Goal: Task Accomplishment & Management: Use online tool/utility

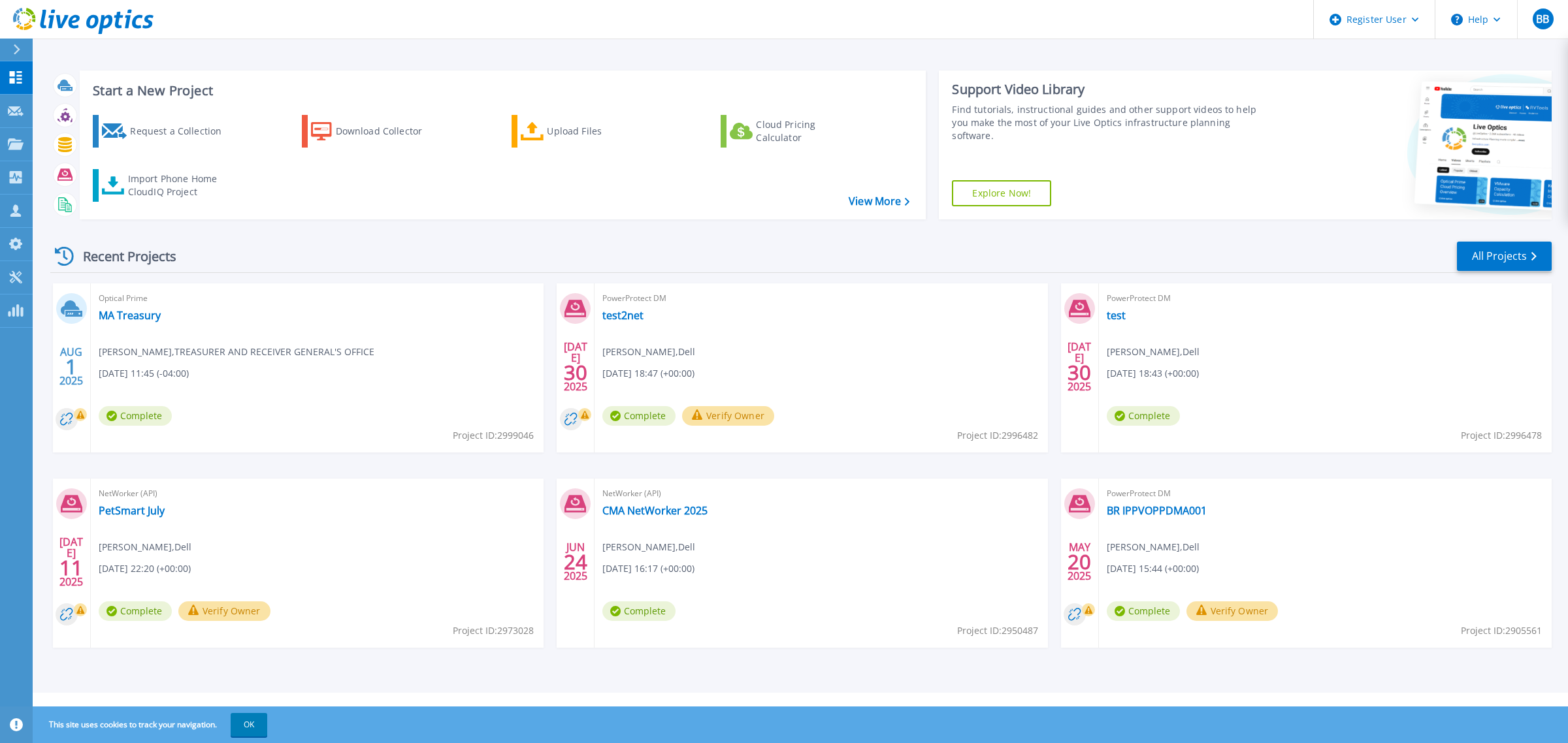
click at [17, 48] on icon at bounding box center [17, 49] width 6 height 10
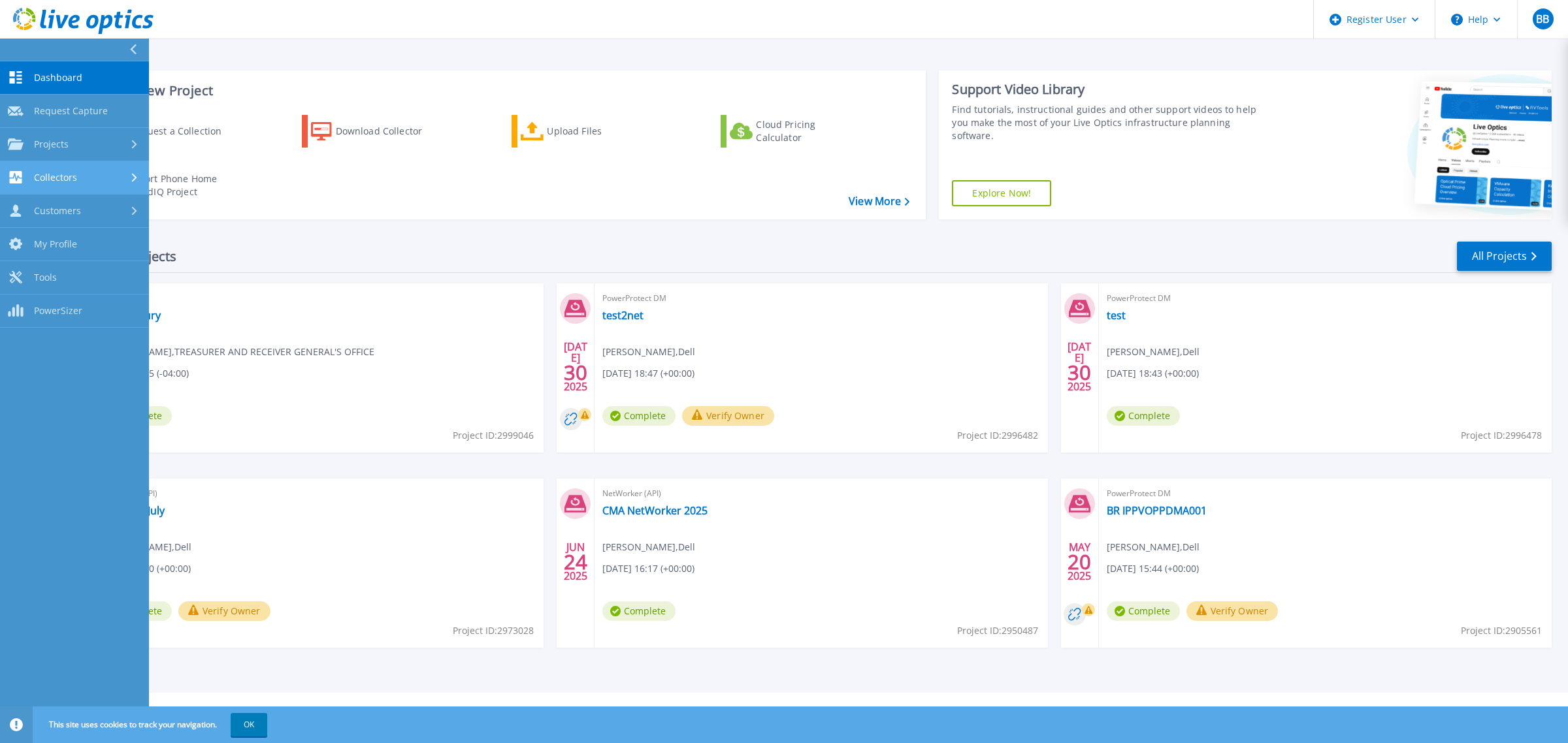
click at [98, 178] on div "Collectors" at bounding box center [74, 178] width 133 height 13
click at [92, 141] on div "Projects" at bounding box center [74, 144] width 133 height 12
click at [86, 291] on div "Collectors" at bounding box center [74, 286] width 133 height 13
click at [86, 291] on link "Data Domain Local Summary" at bounding box center [74, 281] width 149 height 42
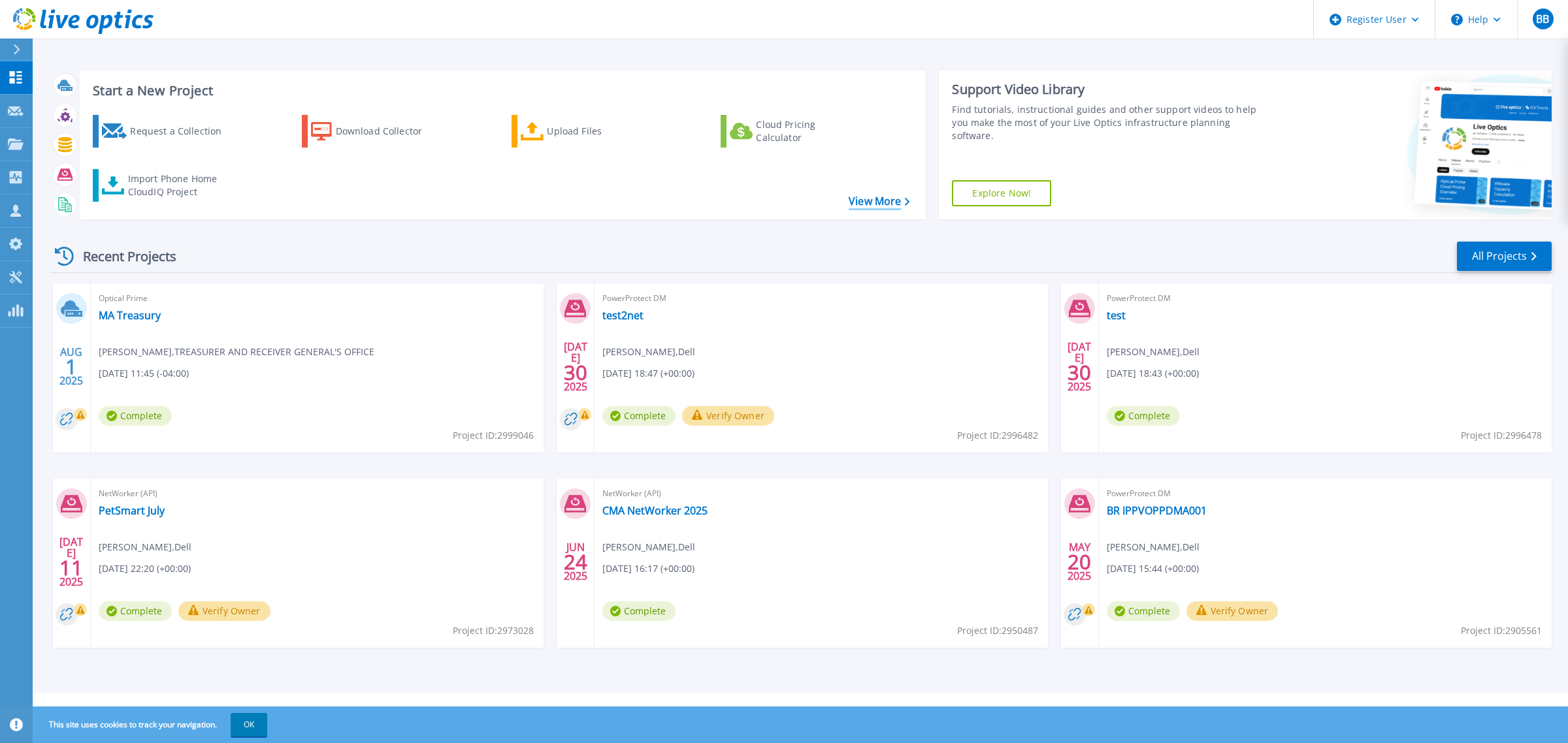
click at [852, 197] on link "View More" at bounding box center [878, 201] width 61 height 13
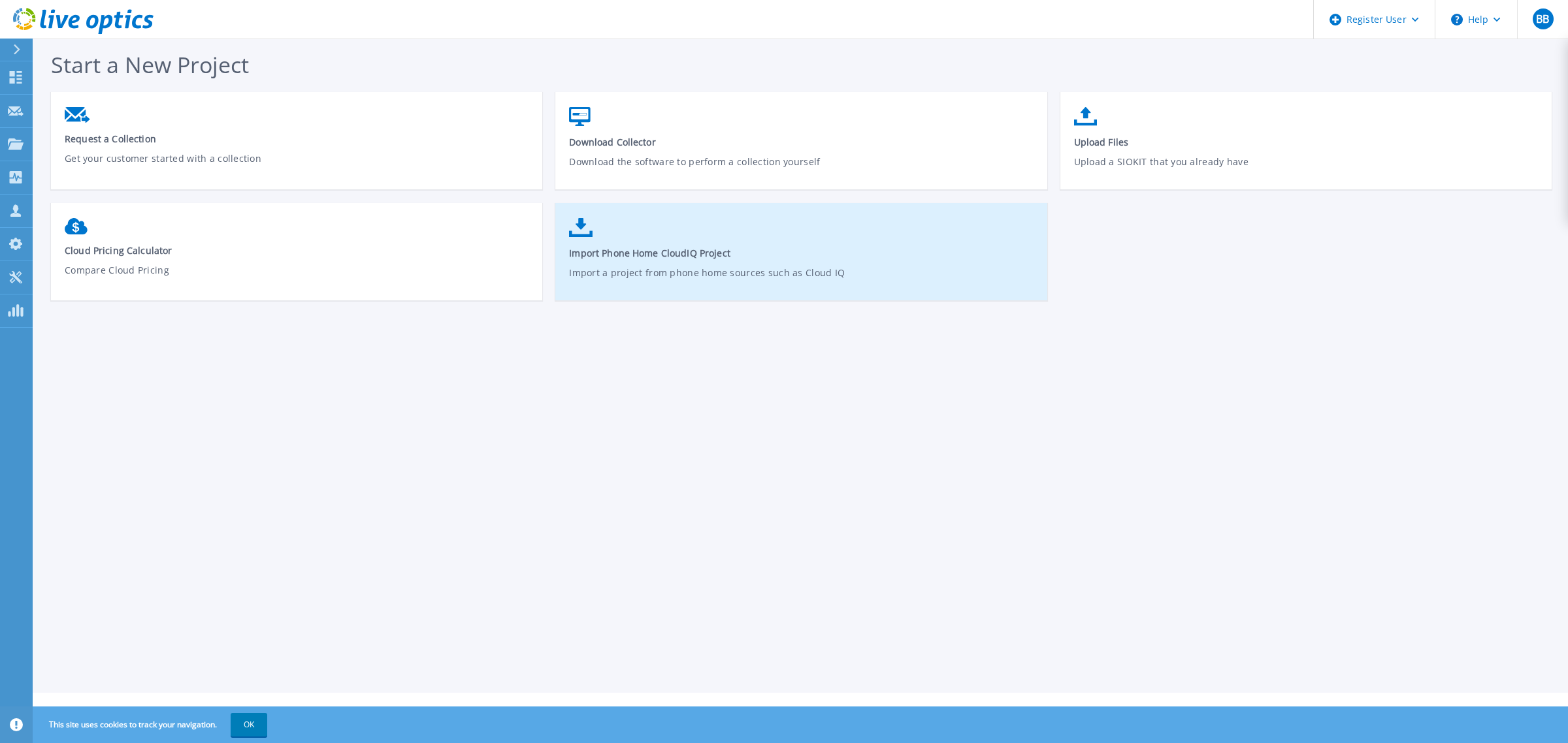
click at [558, 243] on link "Import Phone Home CloudIQ Project Import a project from phone home sources such…" at bounding box center [801, 258] width 491 height 94
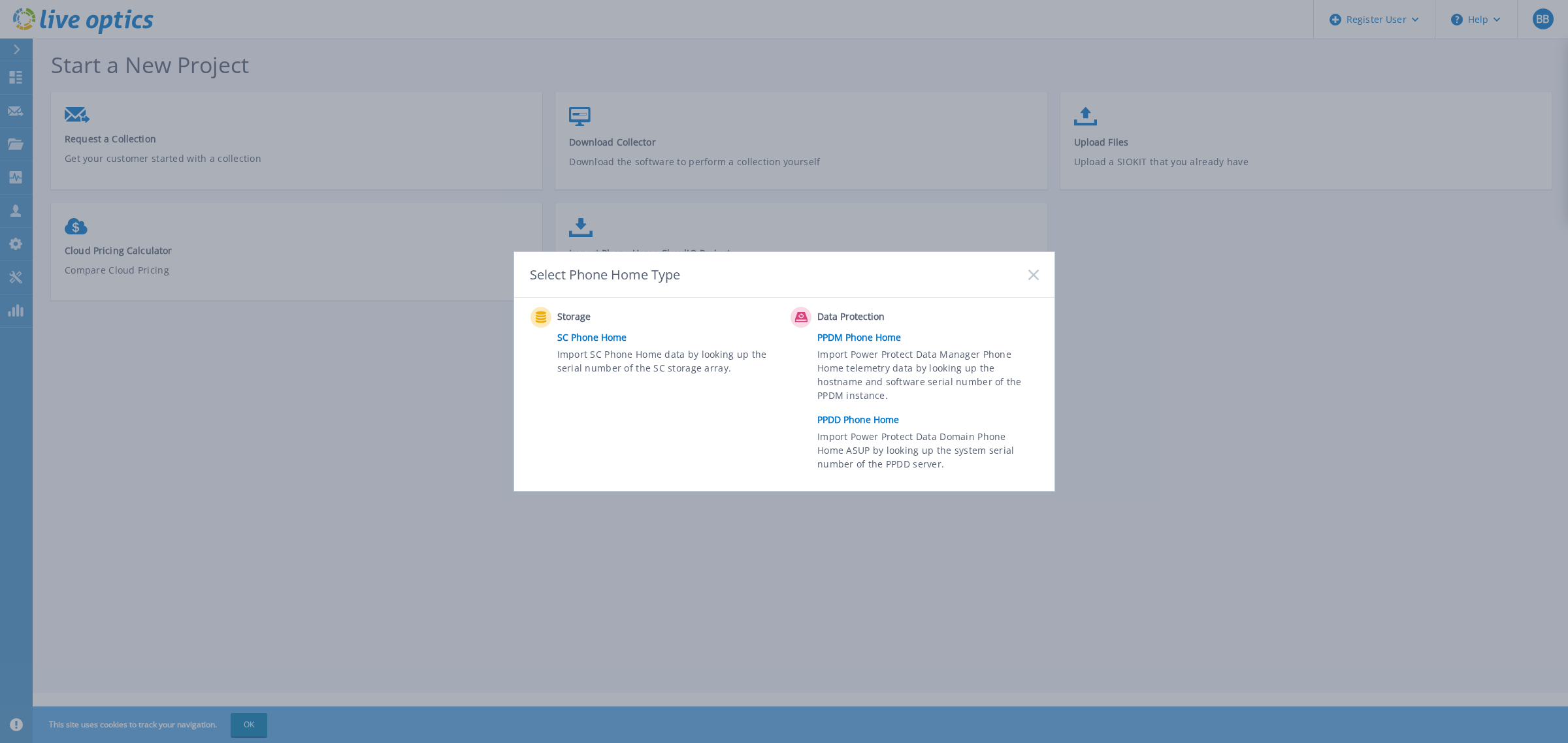
click at [863, 419] on link "PPDD Phone Home" at bounding box center [930, 420] width 227 height 20
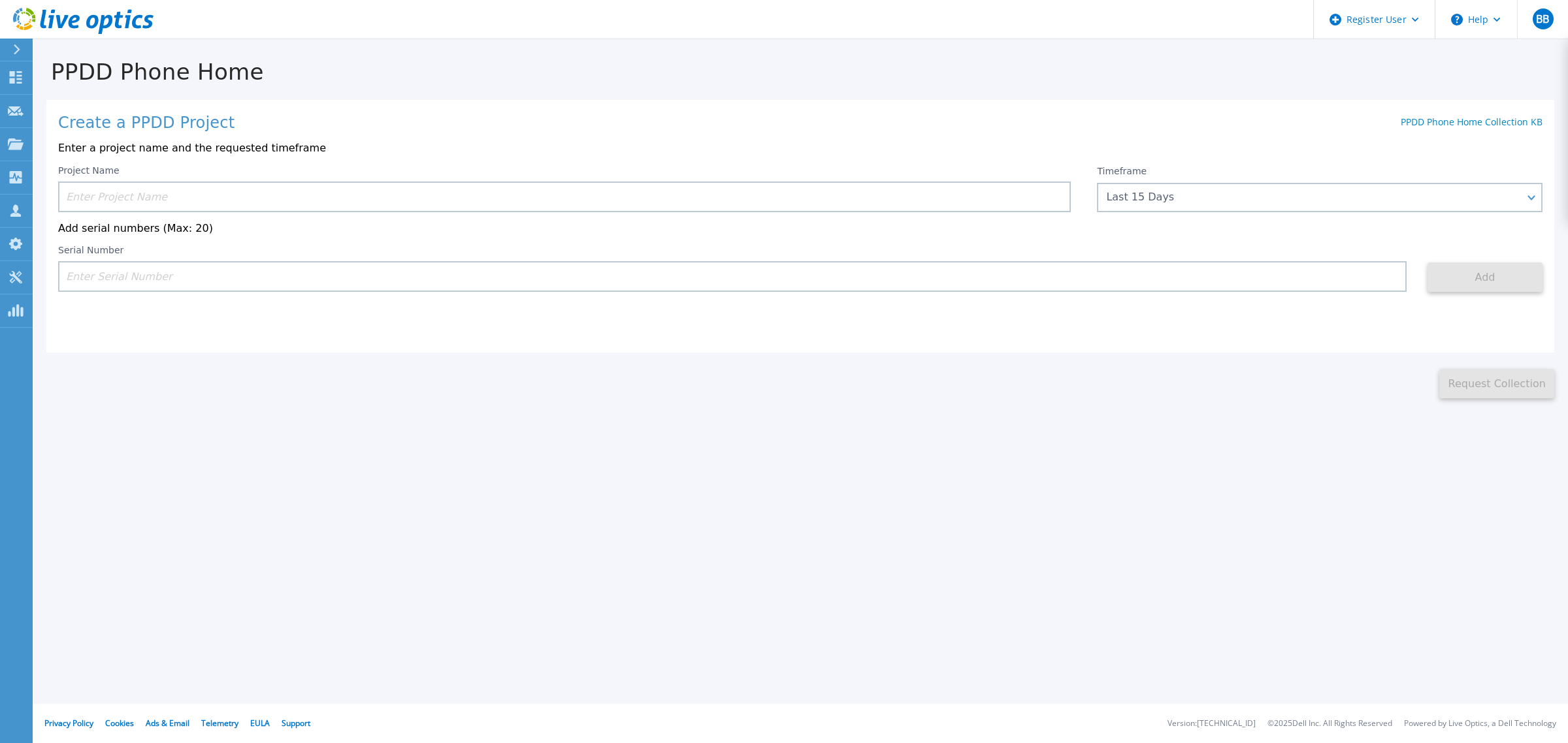
click at [399, 191] on input at bounding box center [565, 197] width 1013 height 31
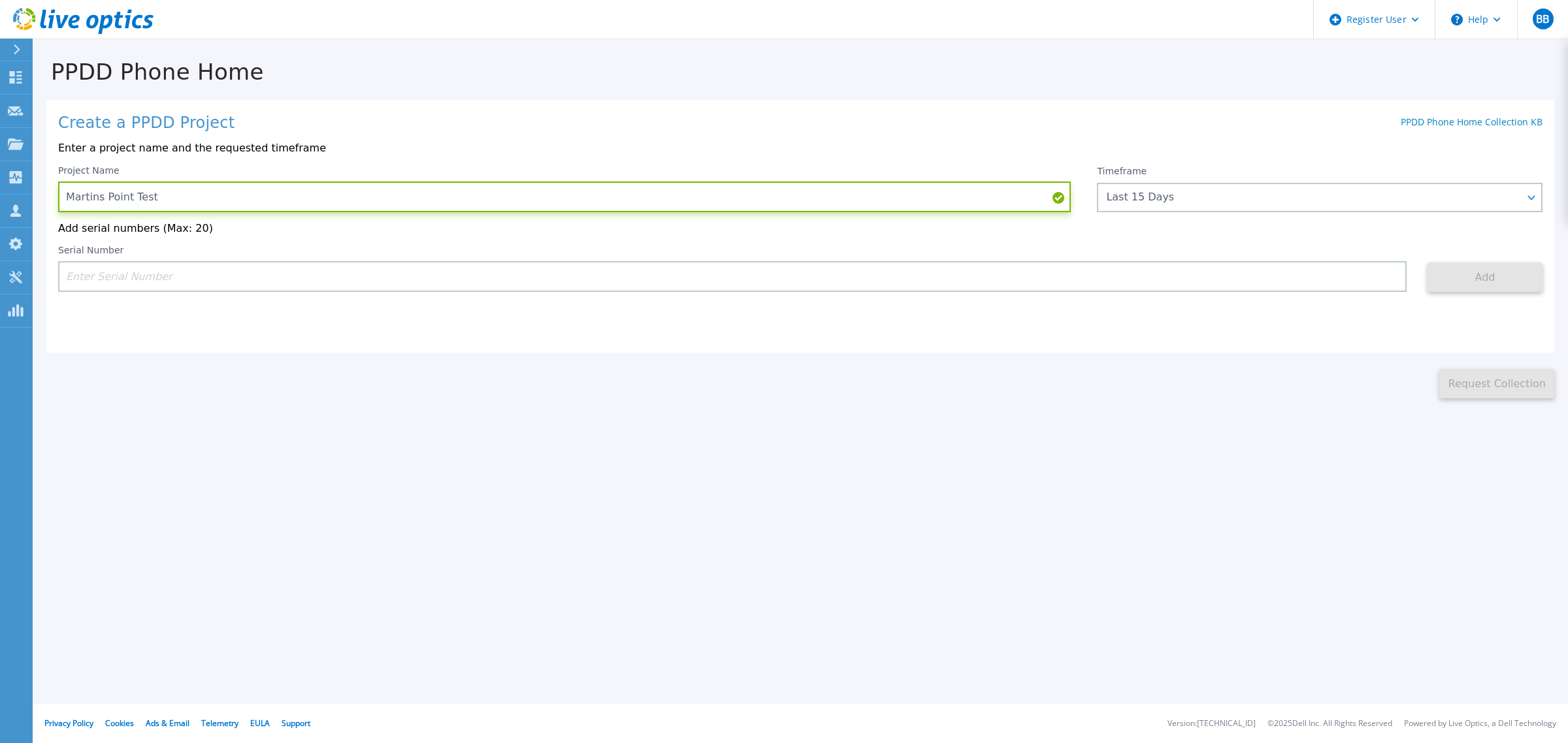
type input "Martins Point Test"
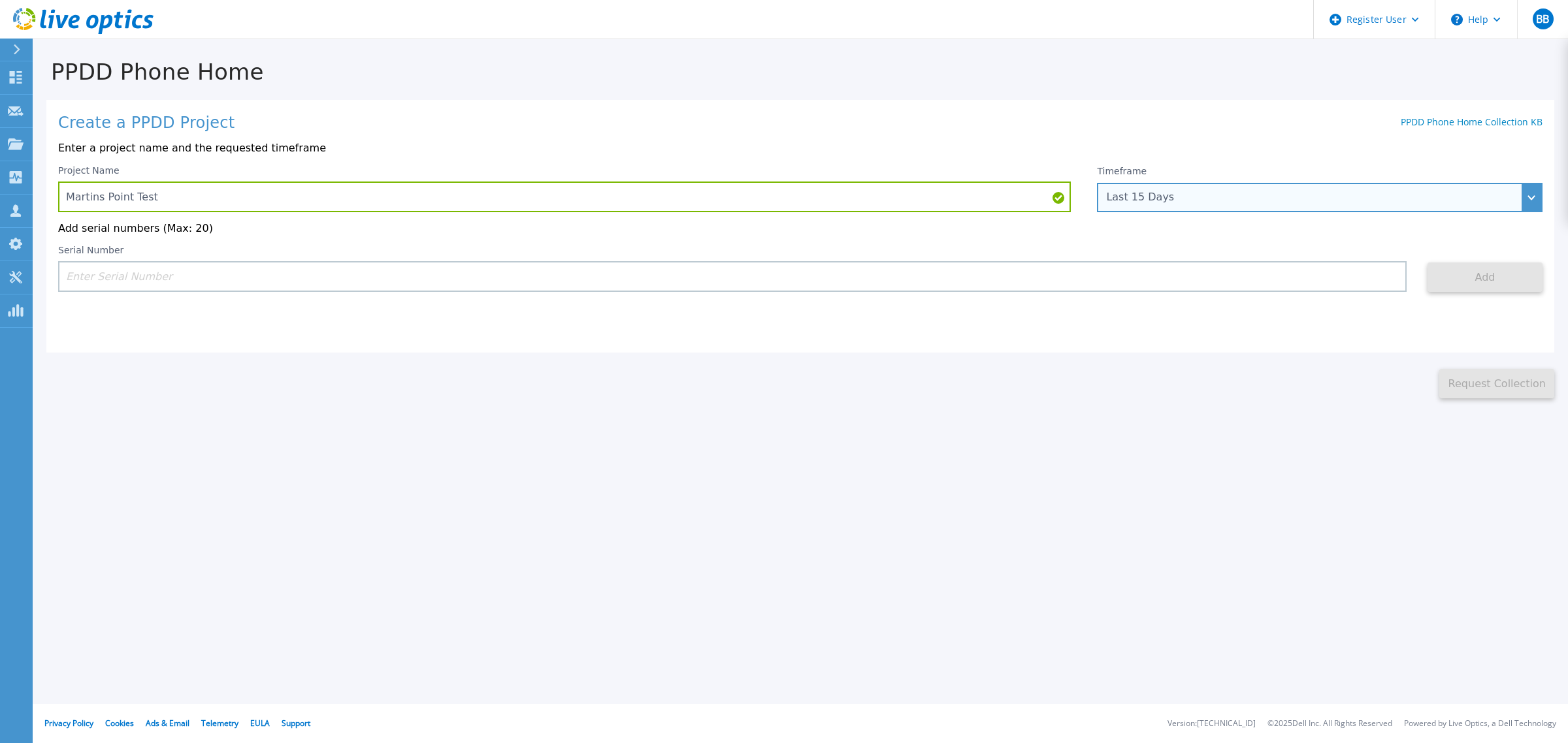
click at [1210, 183] on div "Last 15 Days" at bounding box center [1320, 197] width 446 height 29
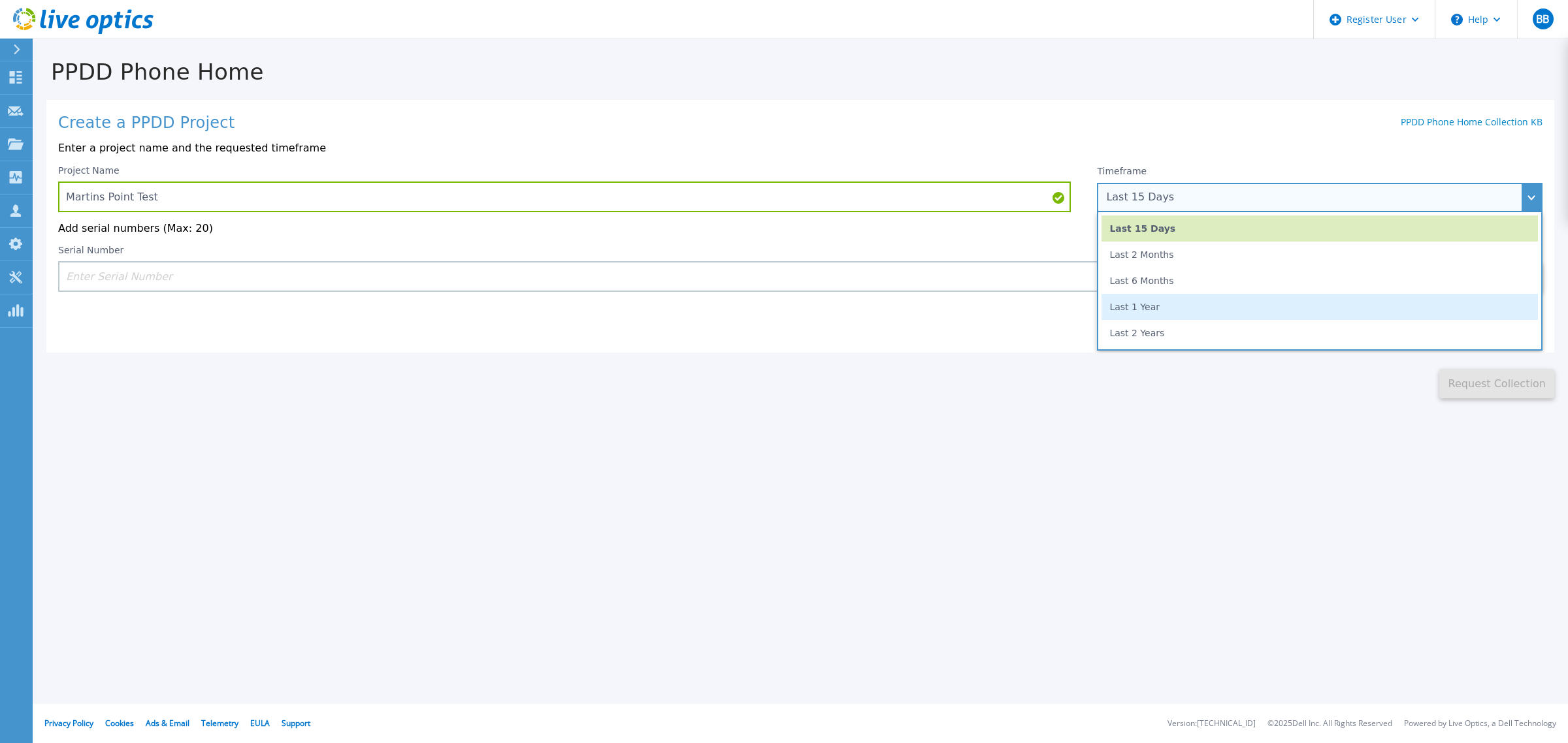
click at [1183, 318] on li "Last 1 Year" at bounding box center [1320, 307] width 436 height 26
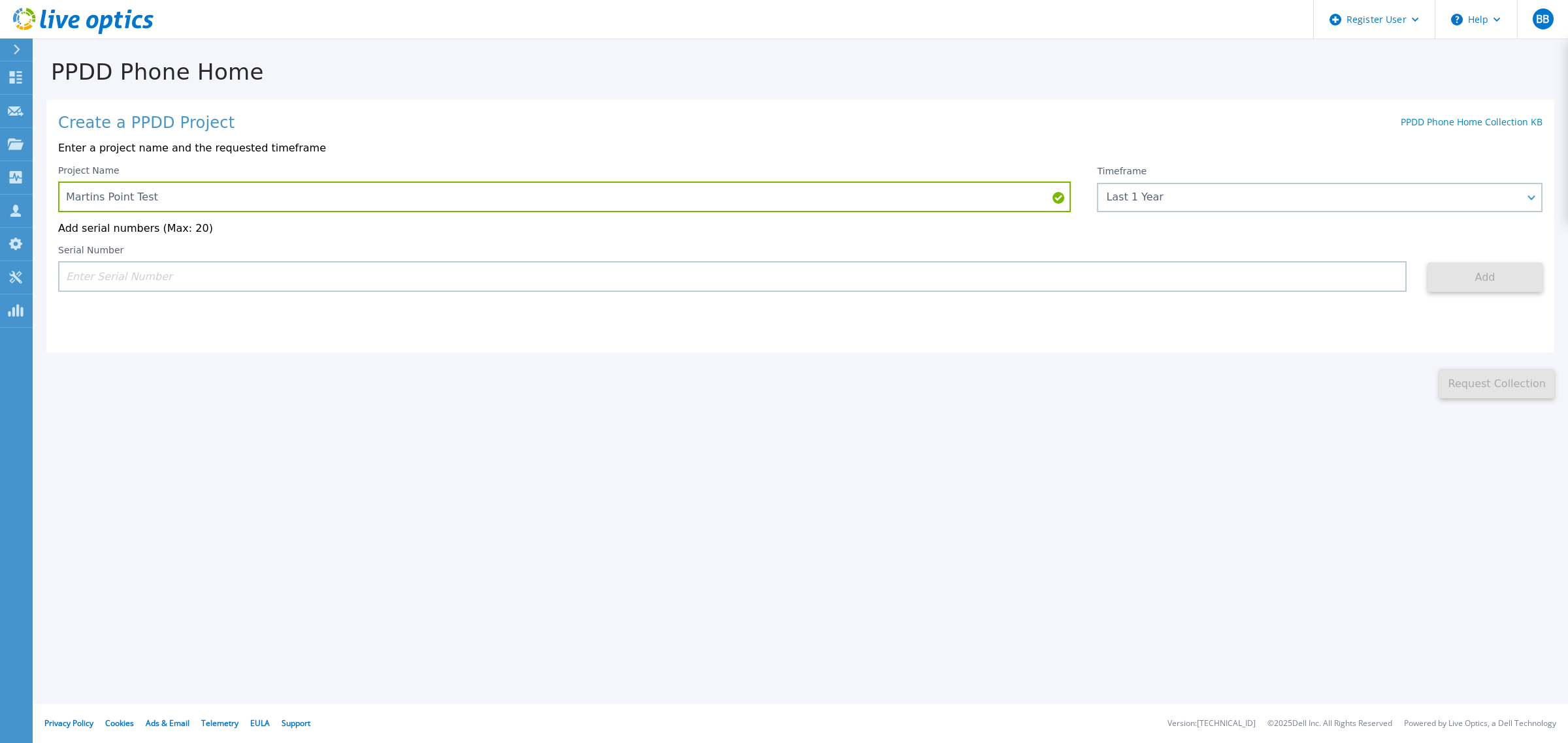
click at [825, 317] on div "Create a PPDD Project PPDD Phone Home Collection KB Enter a project name and th…" at bounding box center [801, 226] width 1508 height 253
click at [167, 289] on input at bounding box center [732, 276] width 1349 height 31
paste input "APM00221900005"
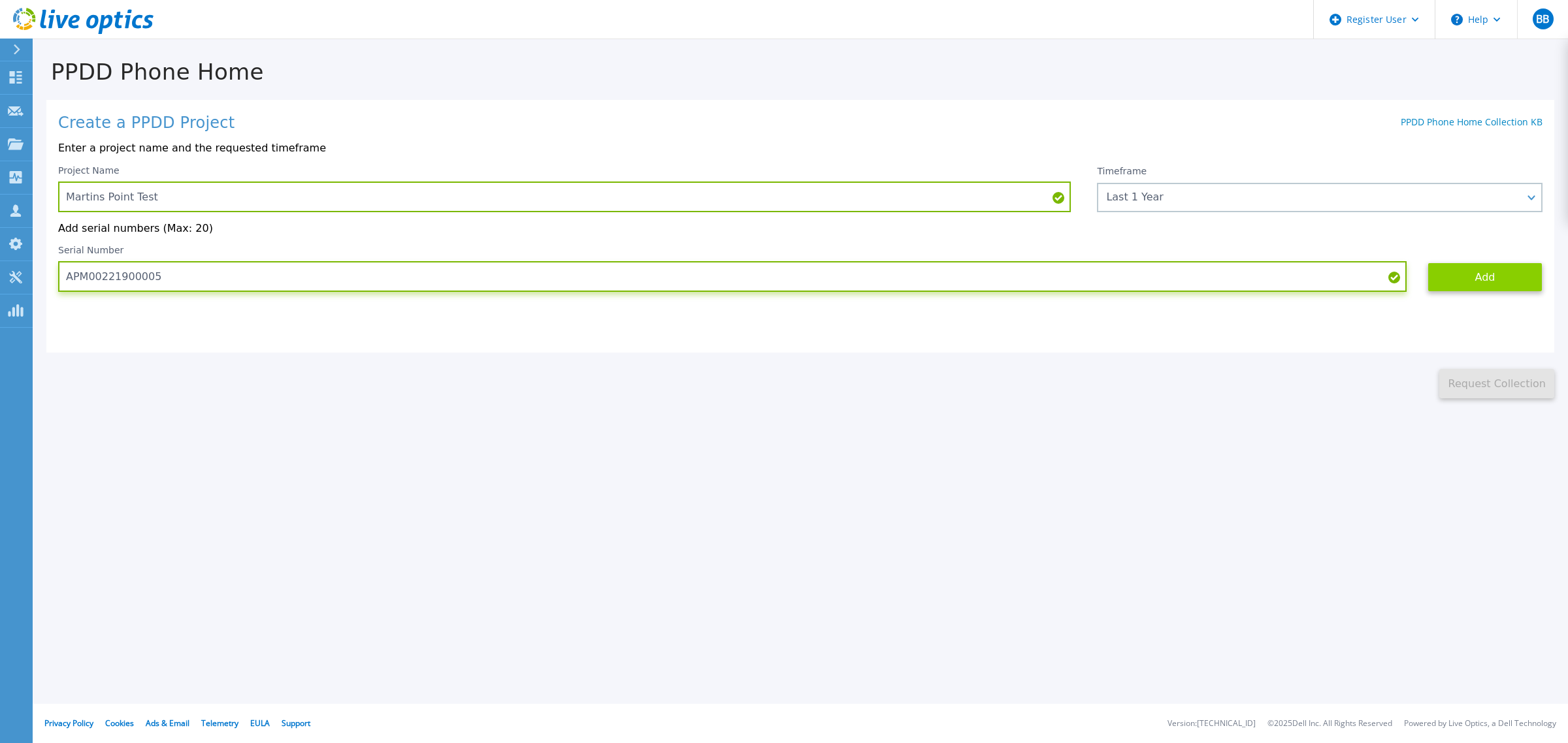
type input "APM00221900005"
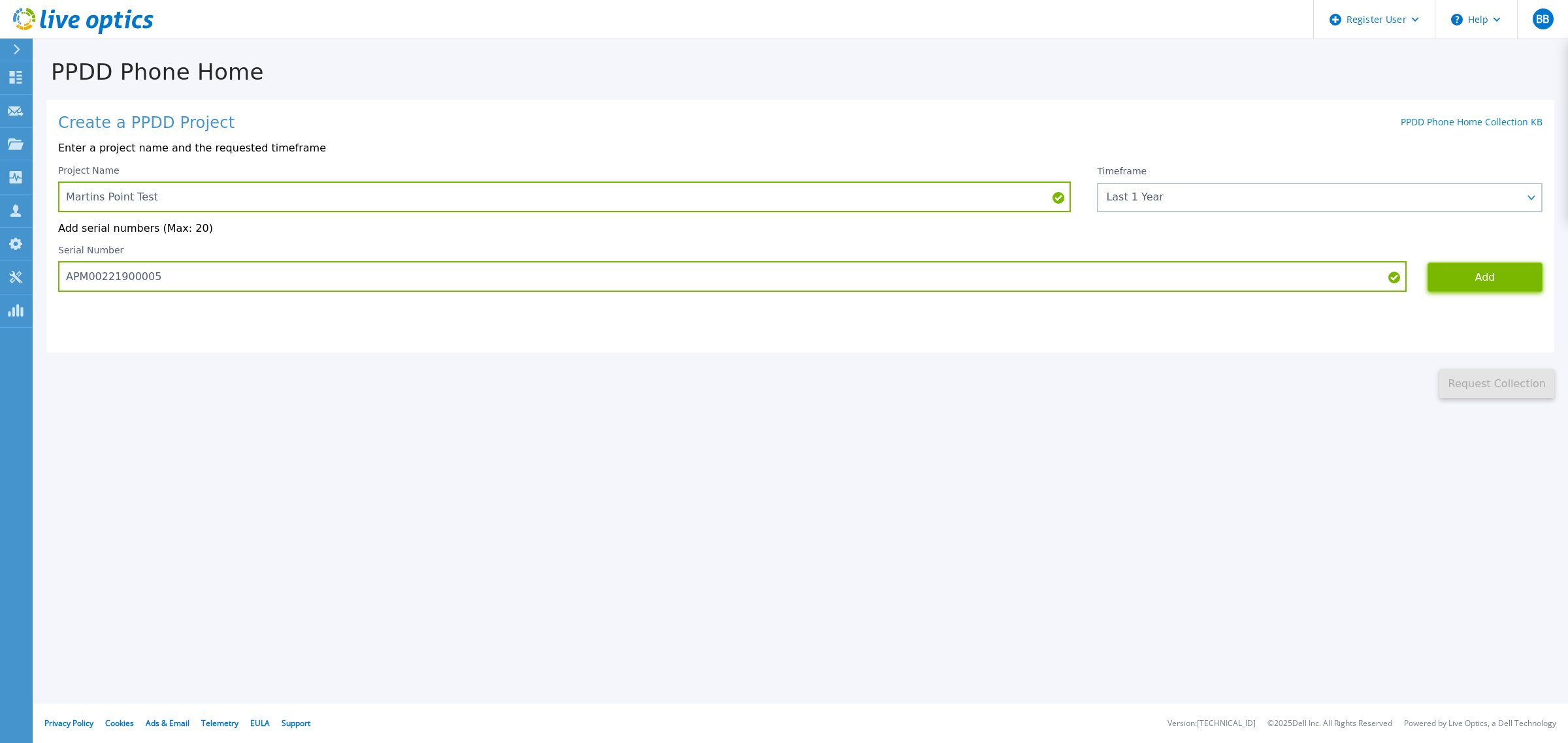
click at [1500, 281] on button "Add" at bounding box center [1485, 277] width 115 height 29
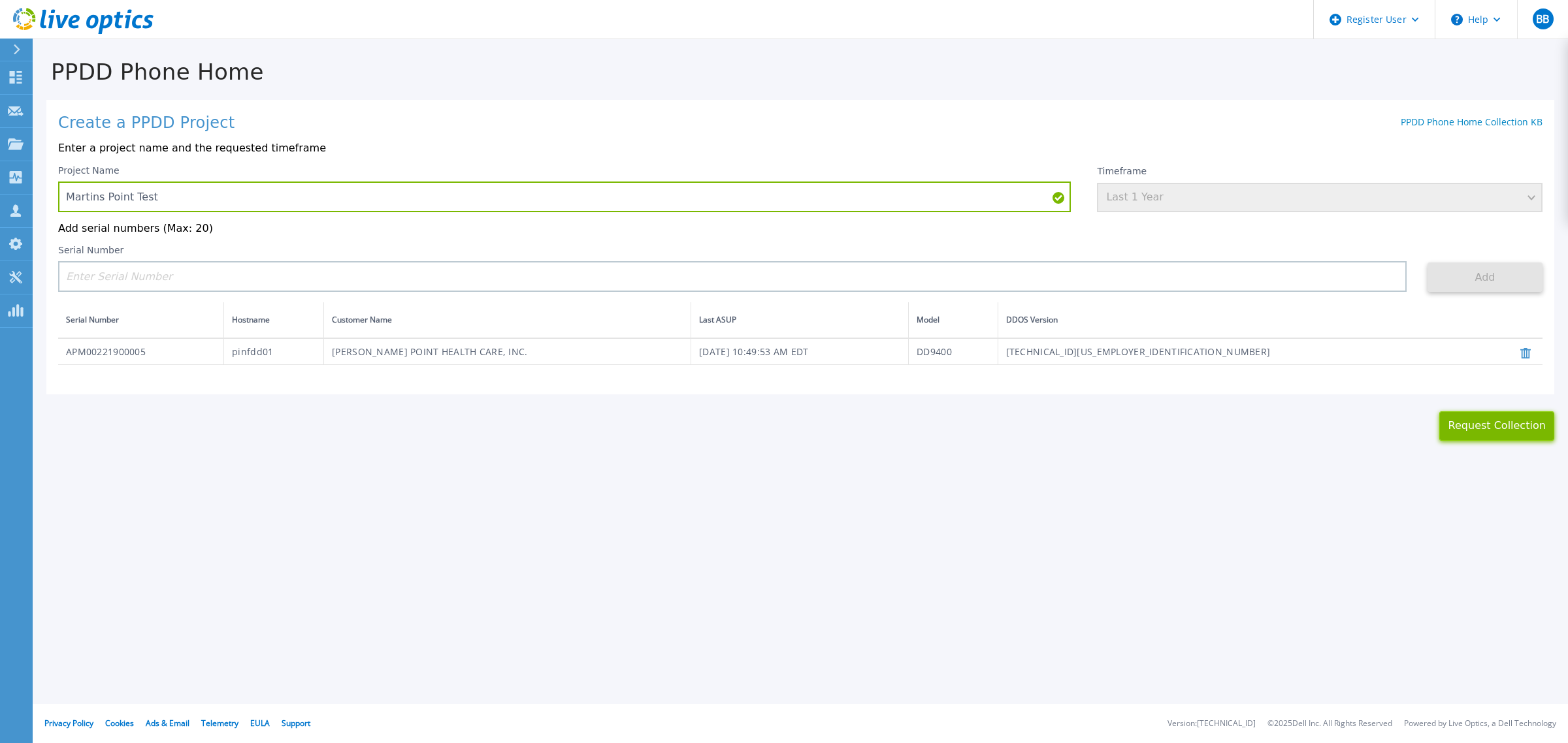
click at [1481, 432] on button "Request Collection" at bounding box center [1496, 425] width 115 height 29
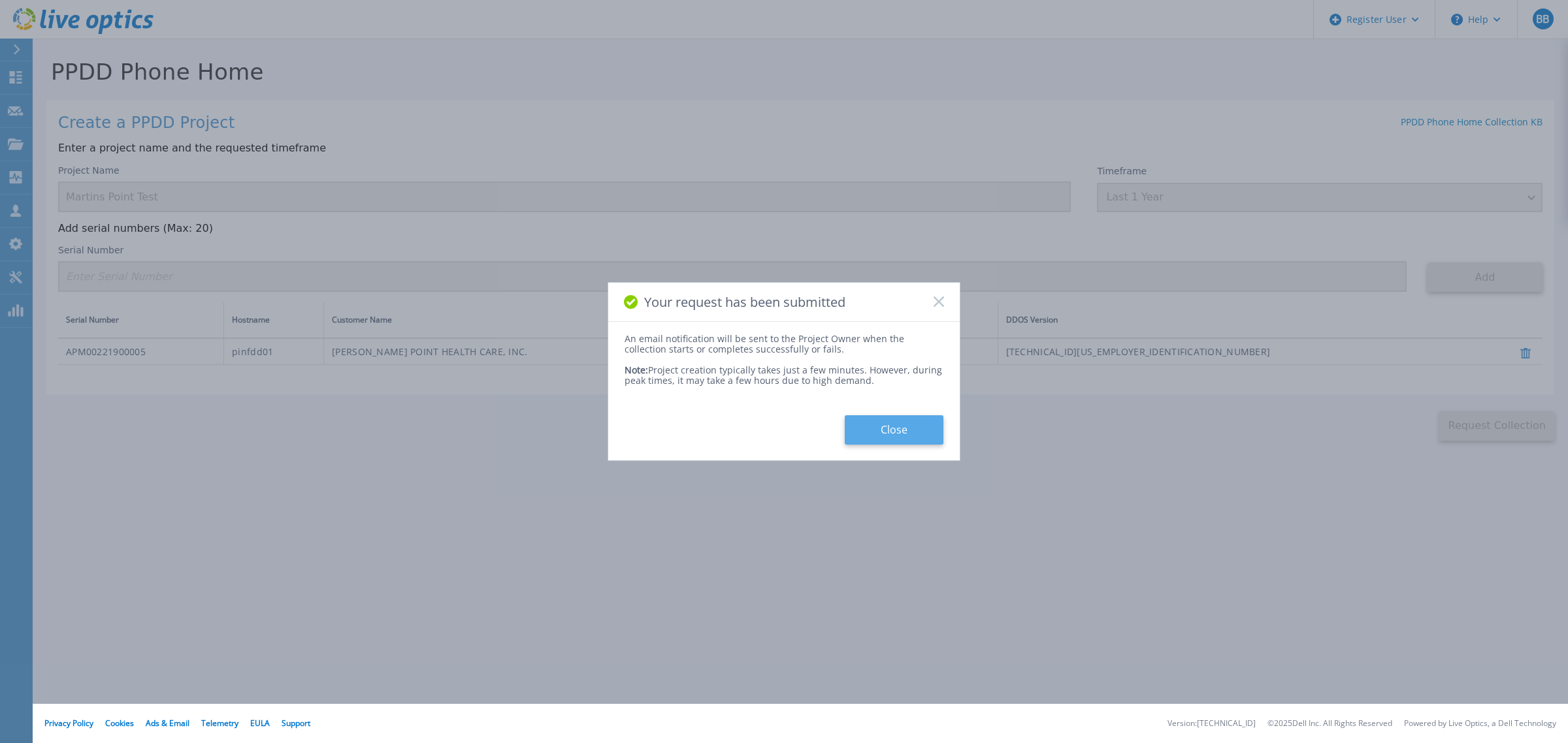
click at [903, 426] on button "Close" at bounding box center [893, 429] width 98 height 29
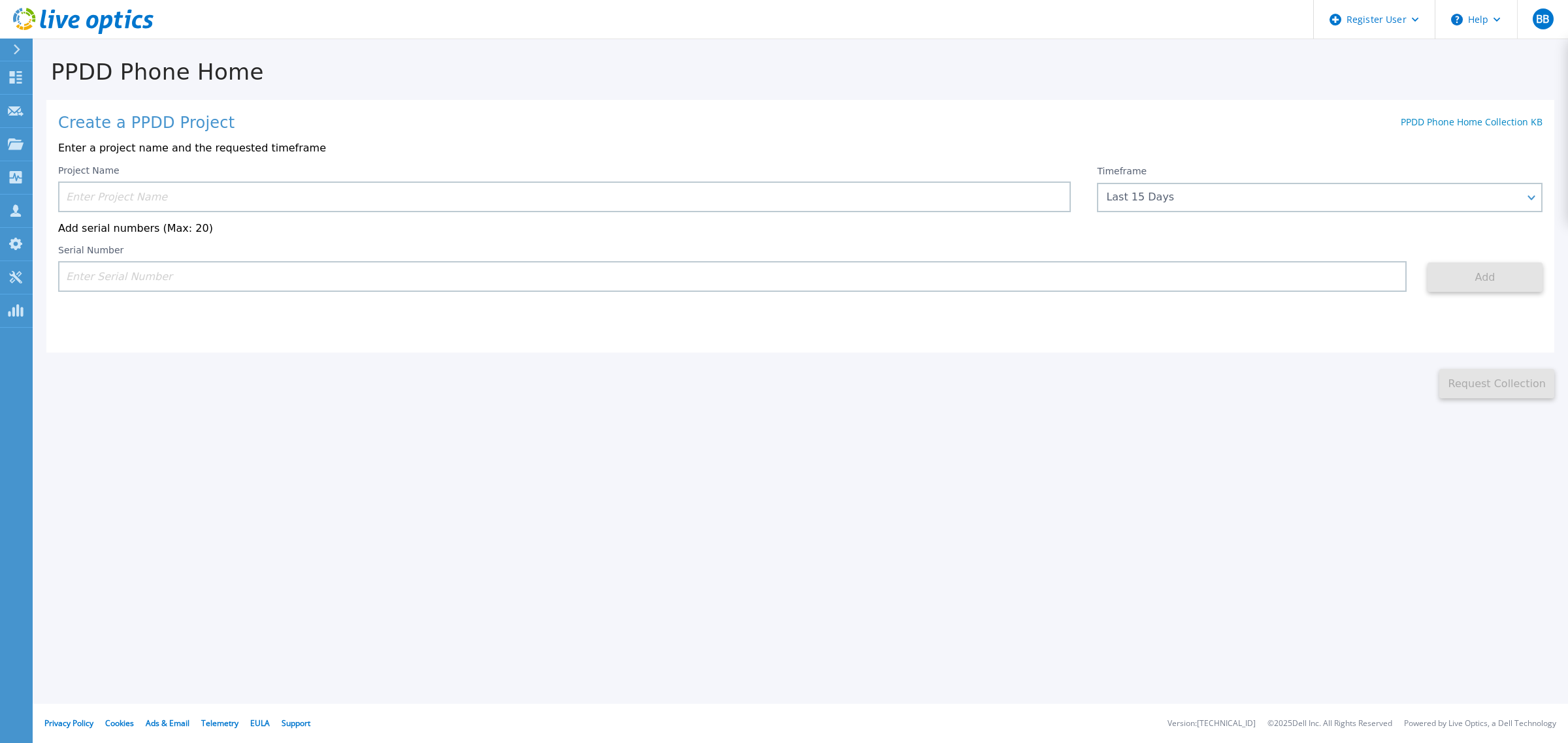
click at [27, 50] on div at bounding box center [22, 50] width 21 height 22
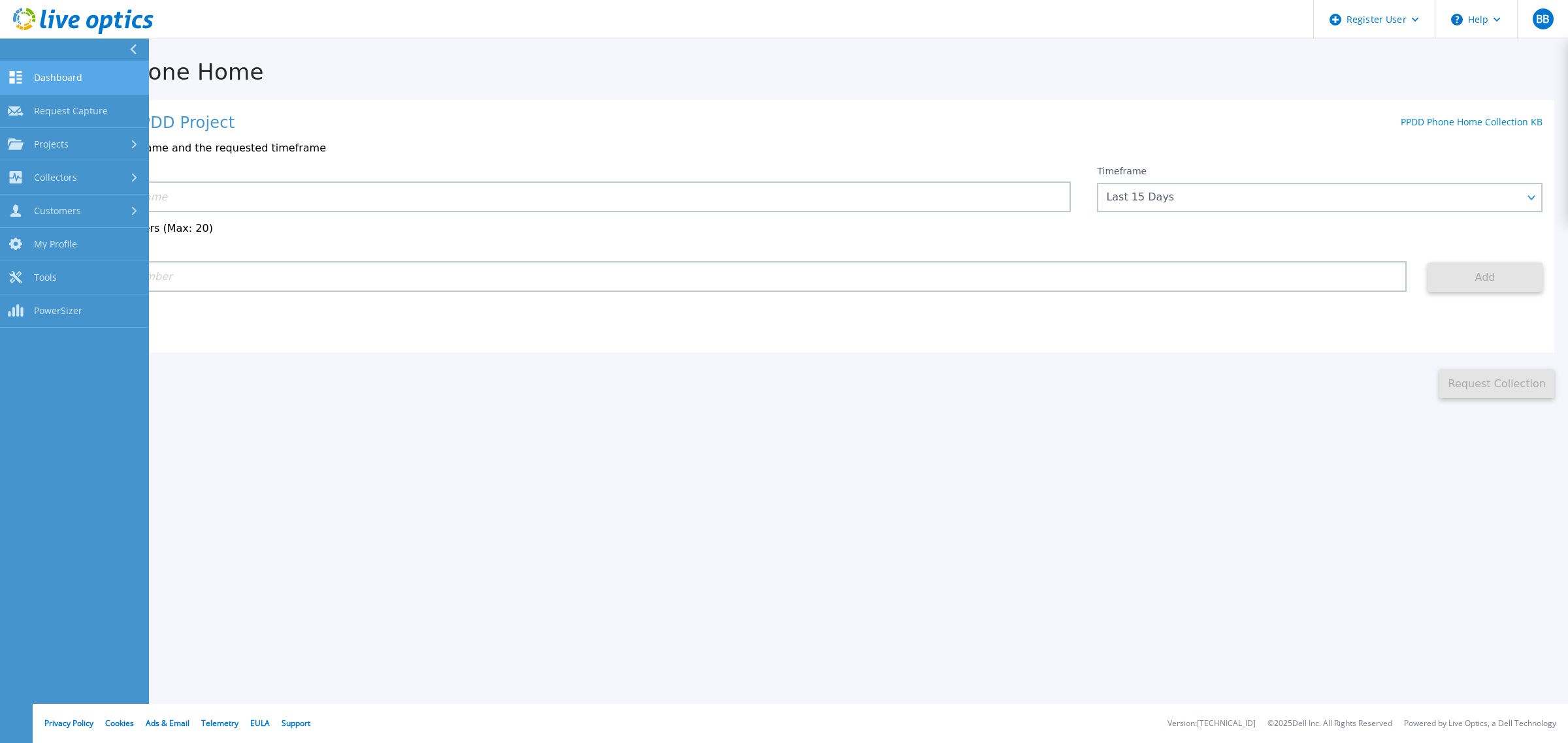
click at [102, 71] on link "Dashboard Dashboard" at bounding box center [74, 78] width 149 height 33
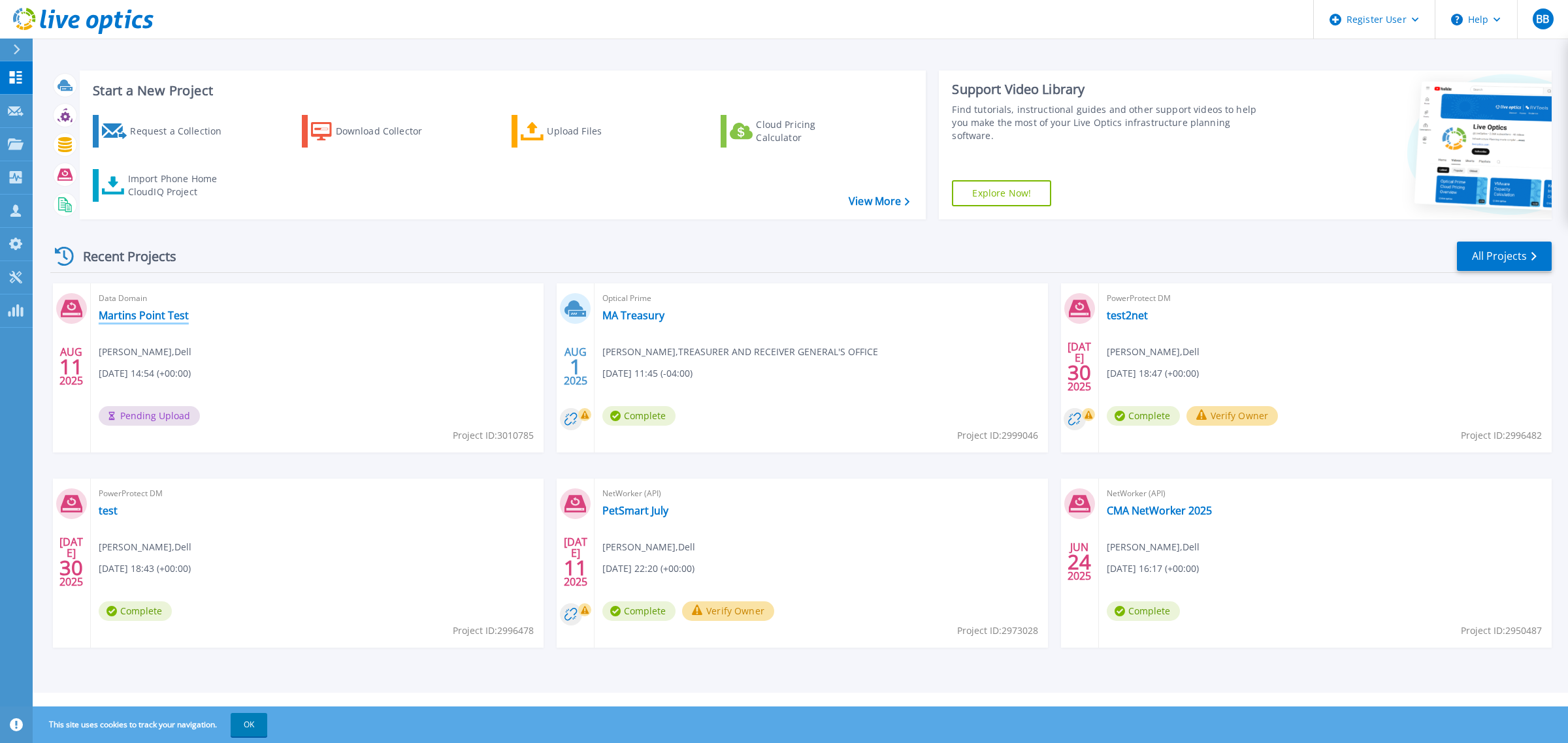
click at [174, 318] on link "Martins Point Test" at bounding box center [143, 315] width 90 height 13
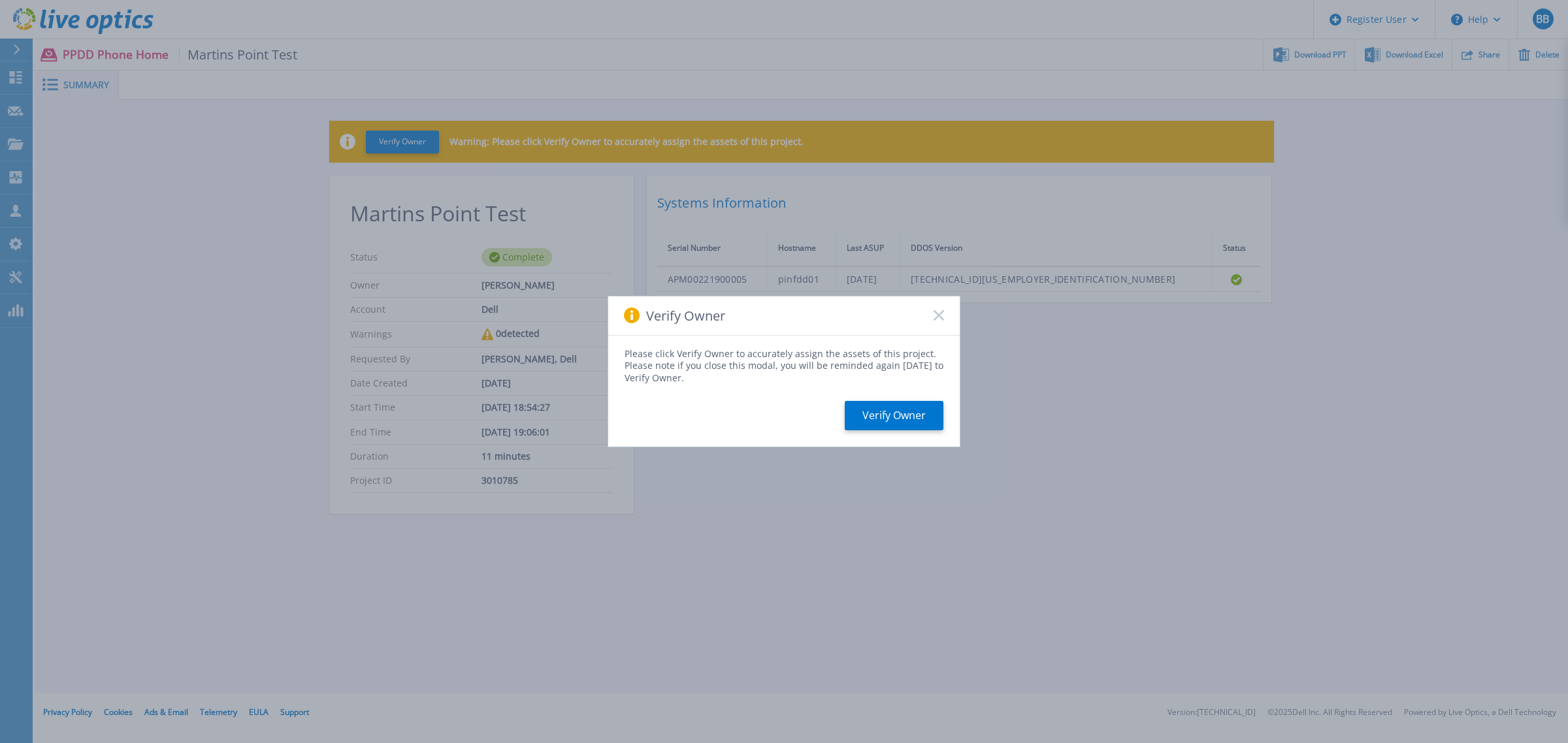
click at [939, 314] on rect at bounding box center [938, 316] width 11 height 11
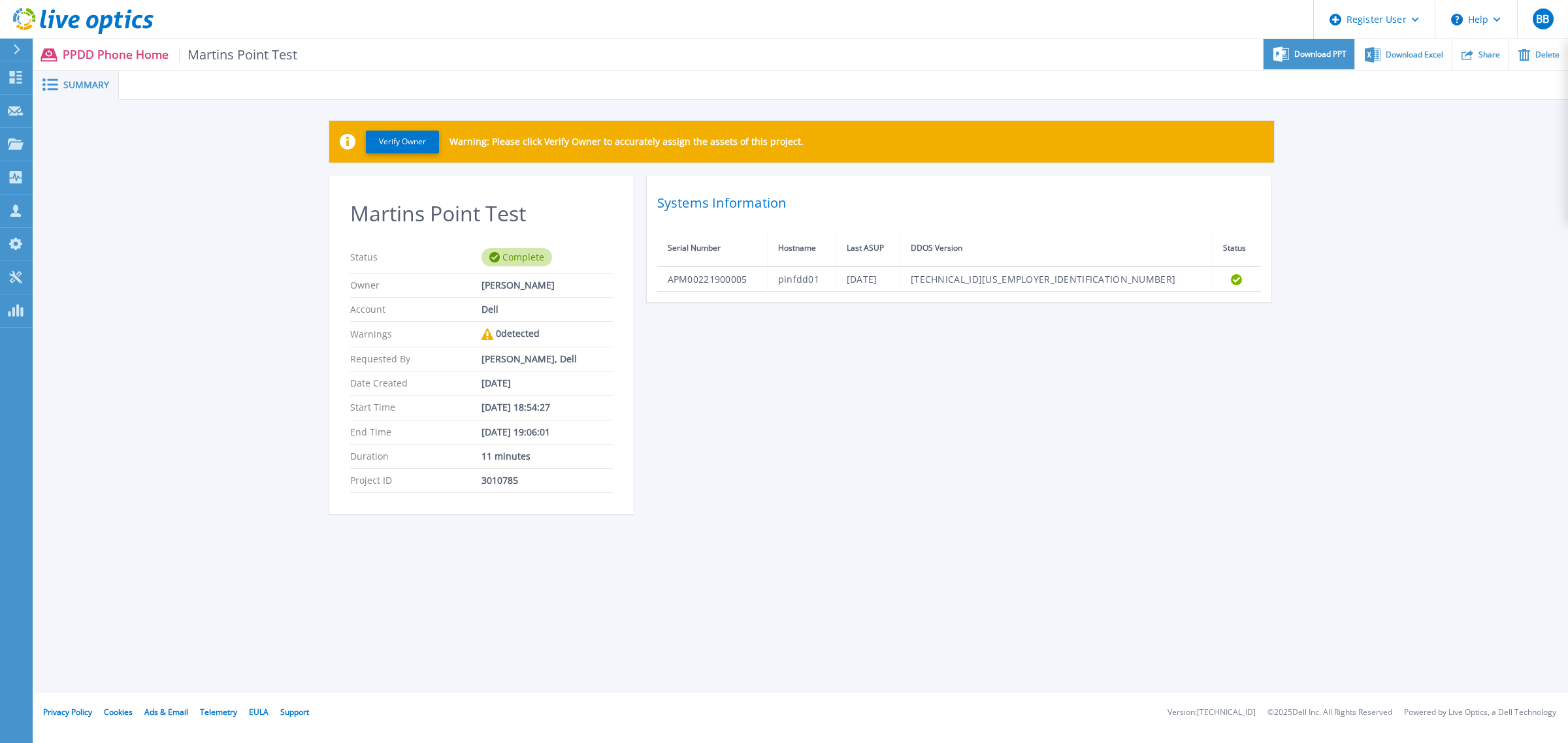
click at [1301, 53] on span "Download PPT" at bounding box center [1320, 54] width 52 height 8
